Goal: Transaction & Acquisition: Purchase product/service

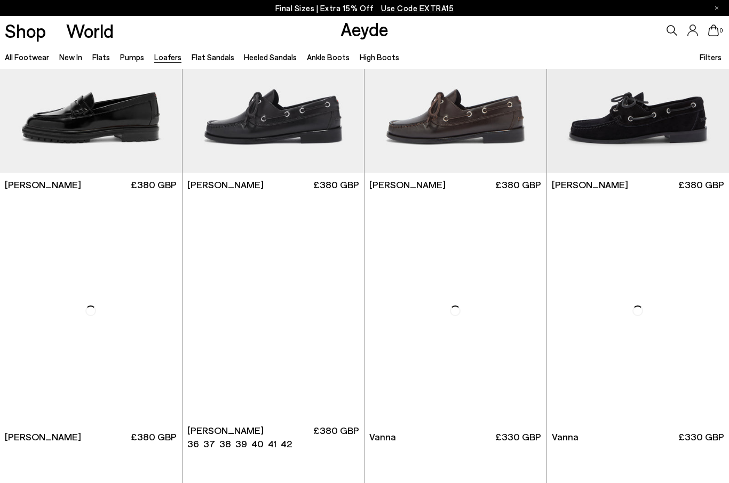
scroll to position [881, 0]
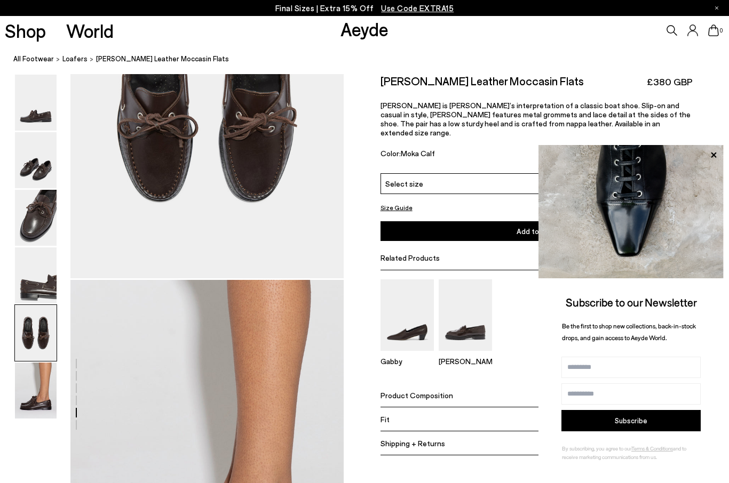
scroll to position [1624, 0]
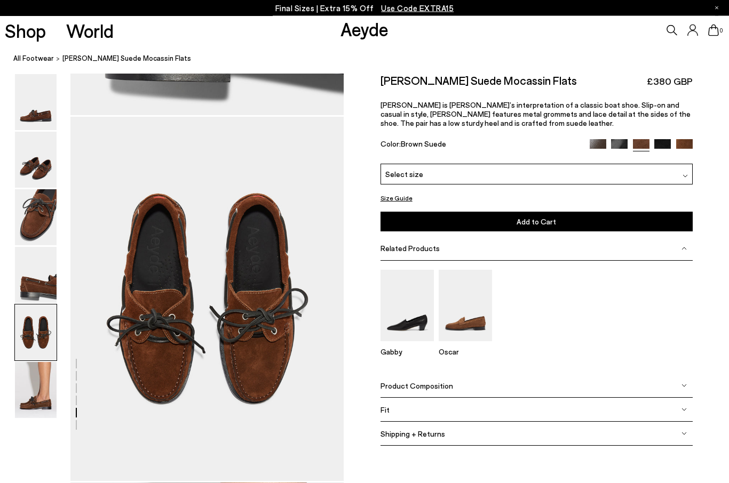
scroll to position [1425, 0]
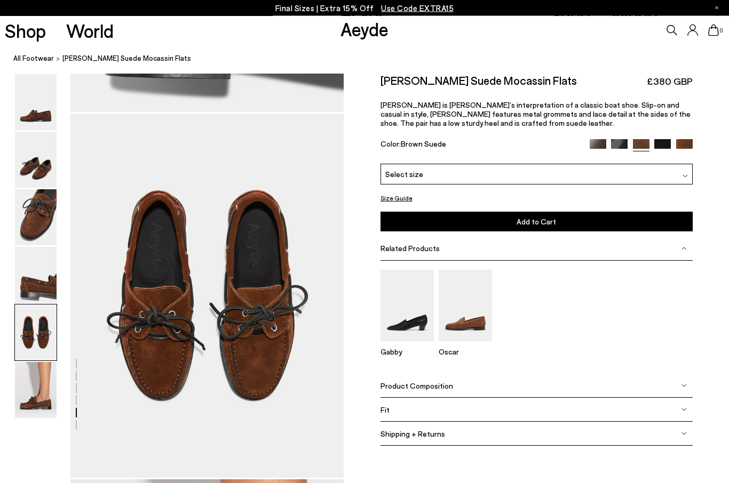
click at [657, 105] on span "[PERSON_NAME] is [PERSON_NAME]’s interpretation of a classic boat shoe. Slip-on…" at bounding box center [535, 114] width 310 height 27
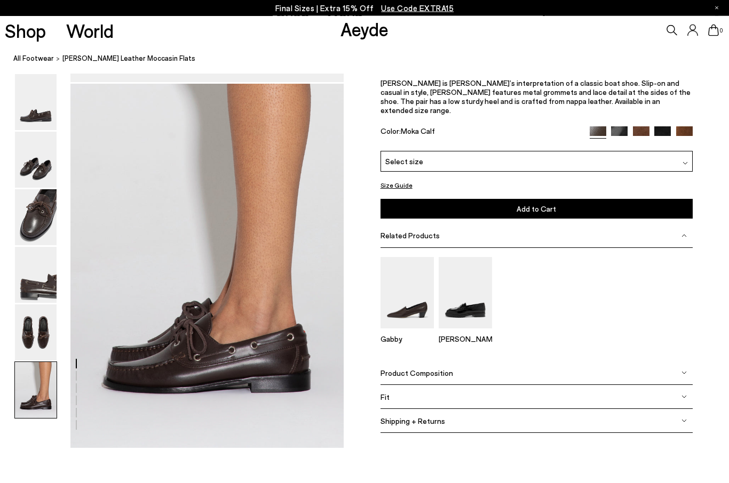
scroll to position [1821, 0]
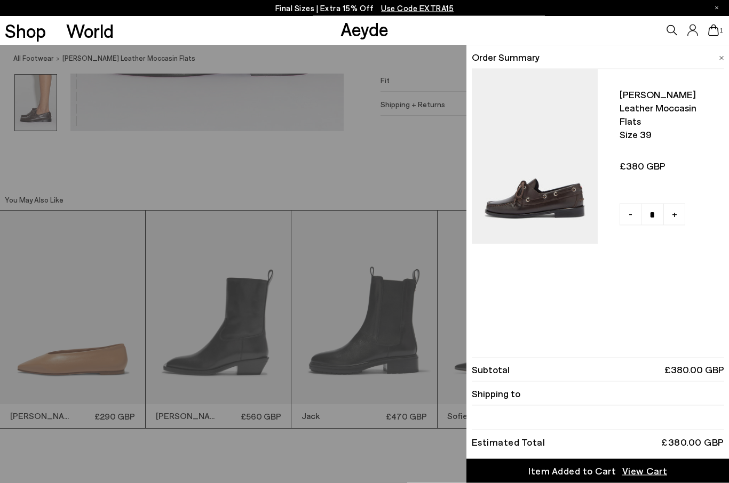
scroll to position [2138, 0]
click at [643, 475] on span "View Cart" at bounding box center [644, 471] width 45 height 13
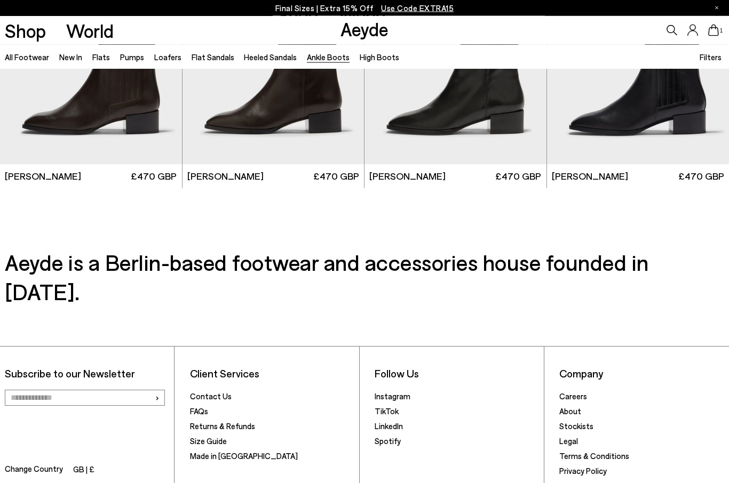
scroll to position [2156, 0]
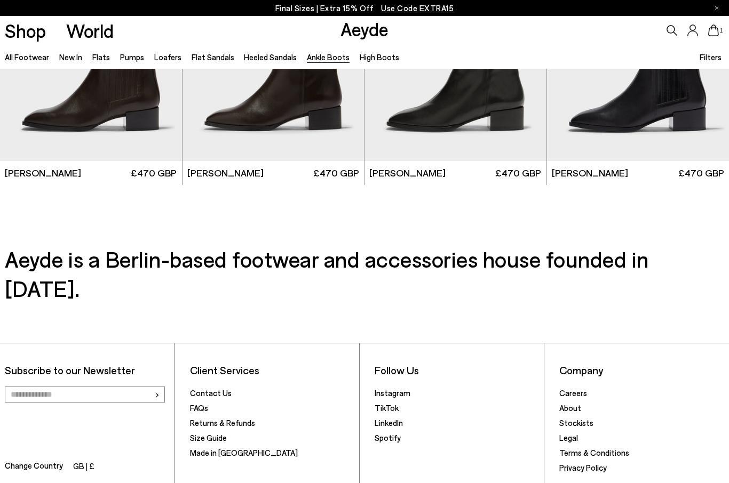
click at [582, 418] on link "Stockists" at bounding box center [576, 423] width 34 height 10
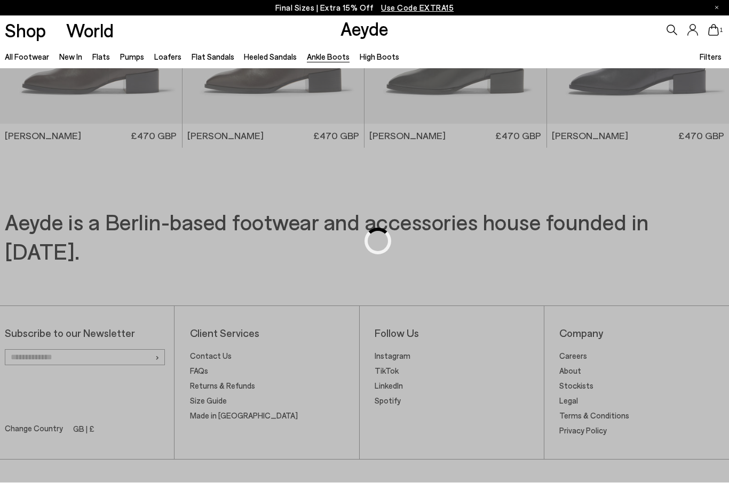
scroll to position [135, 0]
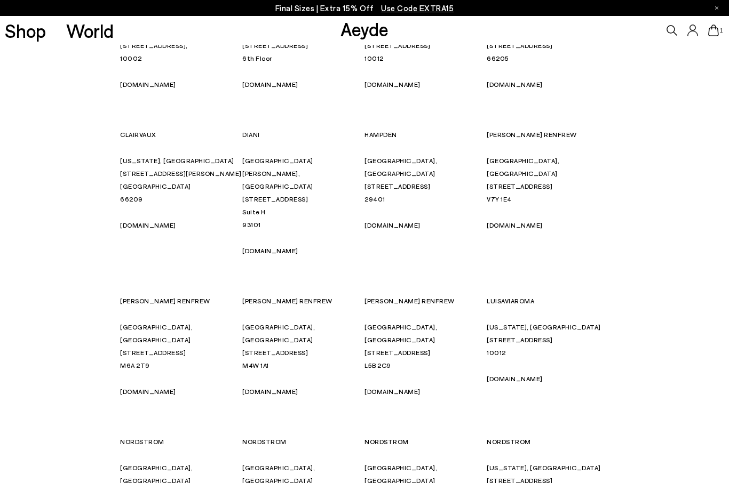
scroll to position [5916, 0]
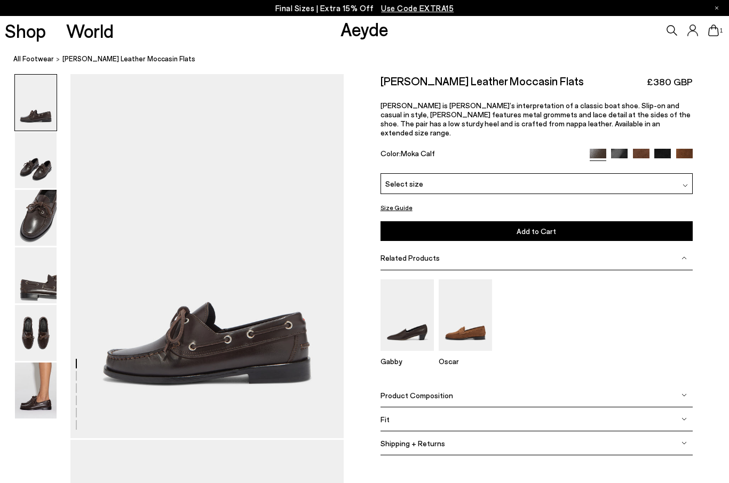
scroll to position [1765, 0]
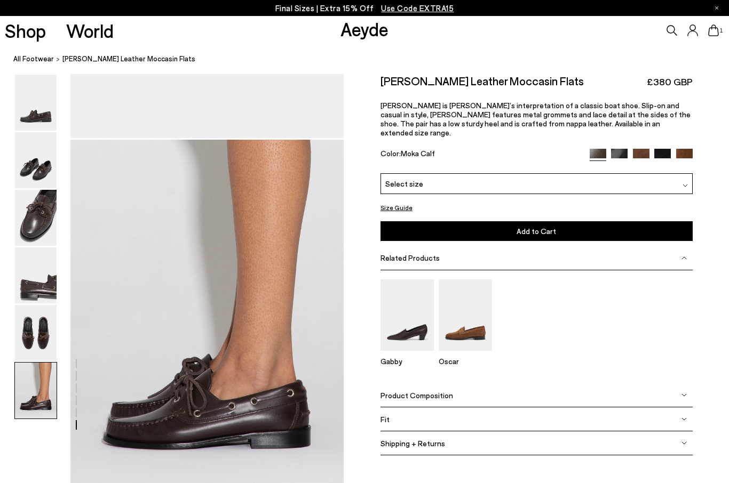
scroll to position [1821, 0]
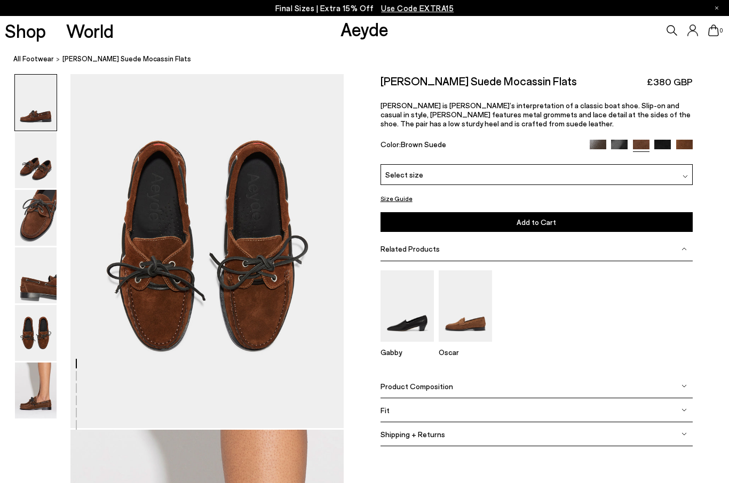
scroll to position [1488, 0]
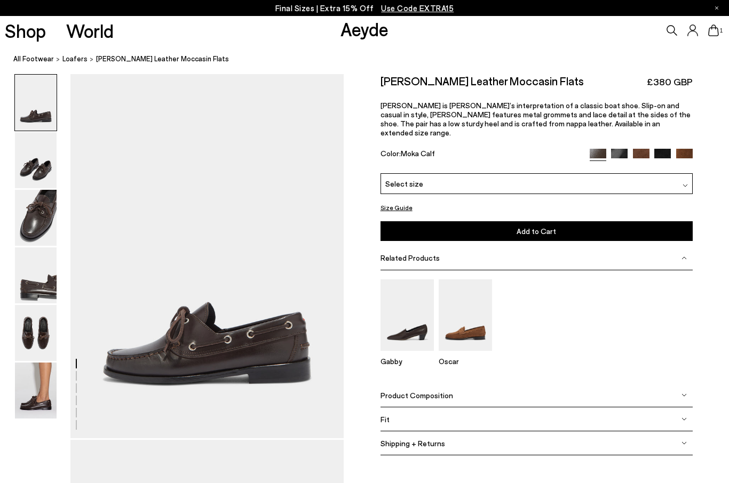
scroll to position [1624, 0]
